Goal: Information Seeking & Learning: Learn about a topic

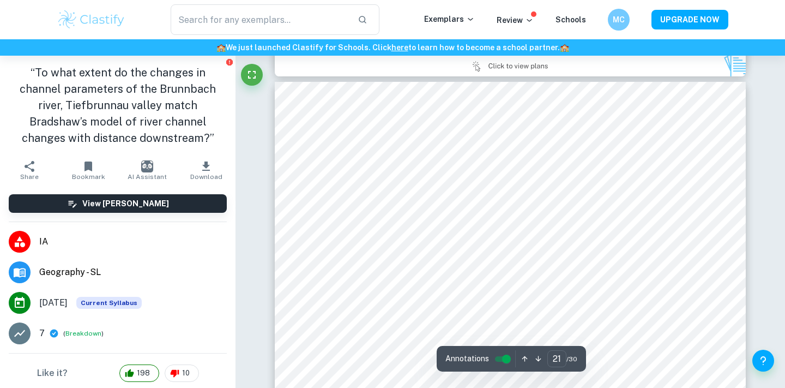
scroll to position [12752, 0]
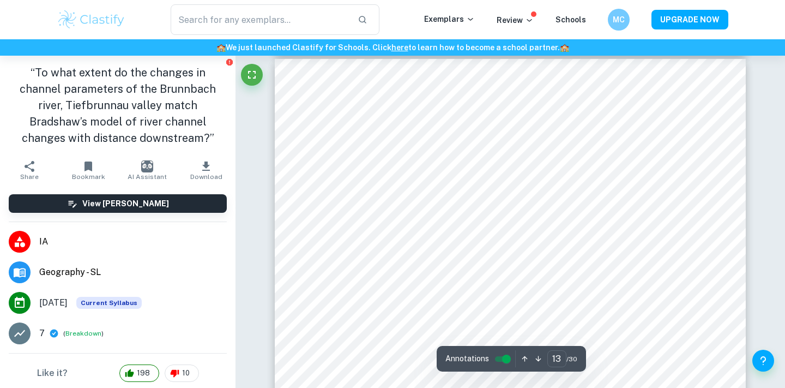
type input "14"
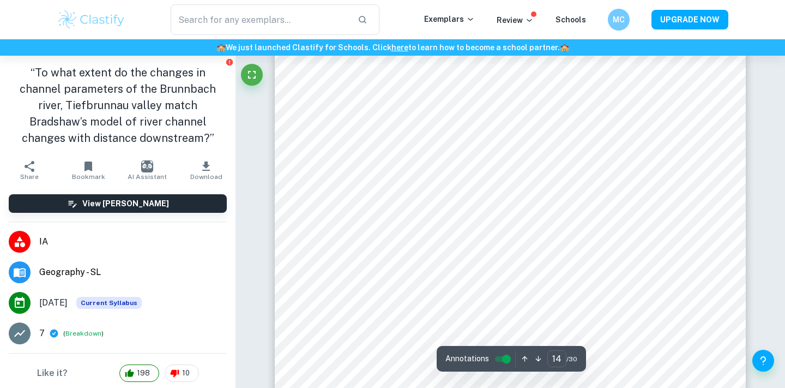
scroll to position [8355, 0]
click at [543, 268] on div at bounding box center [526, 283] width 154 height 31
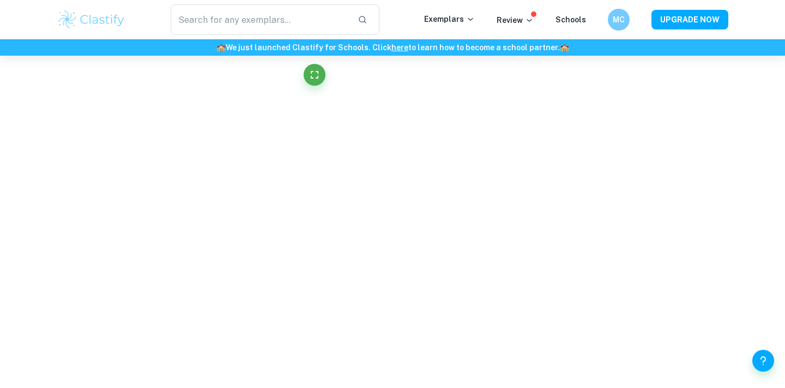
scroll to position [1728, 0]
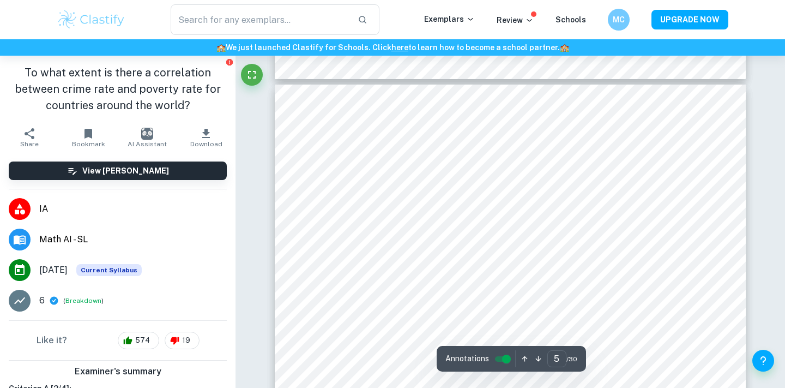
scroll to position [2535, 0]
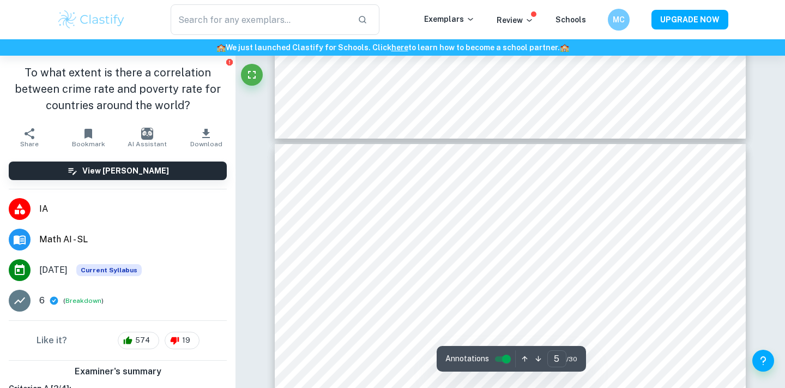
type input "4"
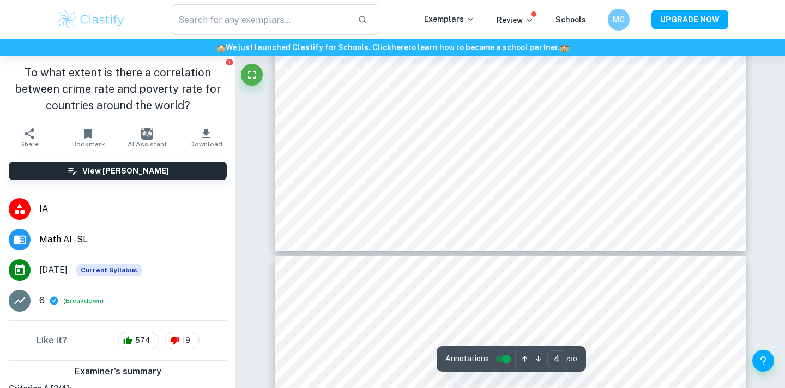
scroll to position [2419, 0]
